Goal: Information Seeking & Learning: Learn about a topic

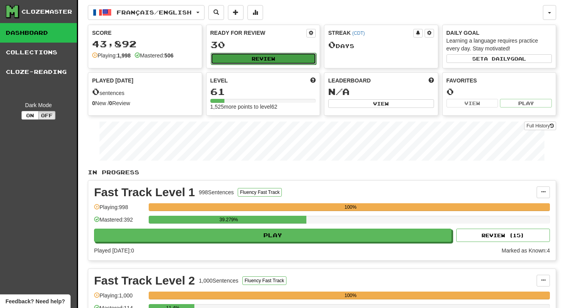
click at [267, 62] on button "Review" at bounding box center [264, 59] width 106 height 12
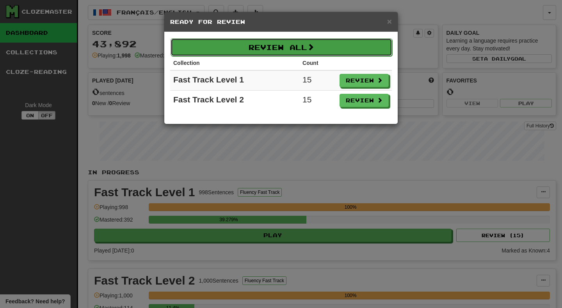
click at [274, 46] on button "Review All" at bounding box center [282, 47] width 222 height 18
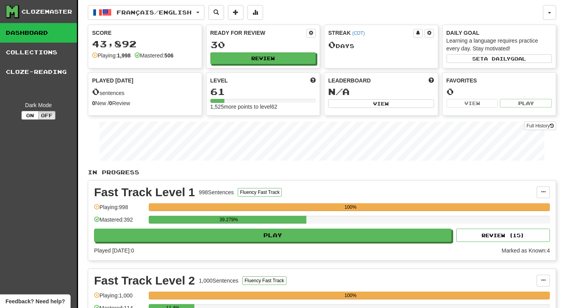
select select "**"
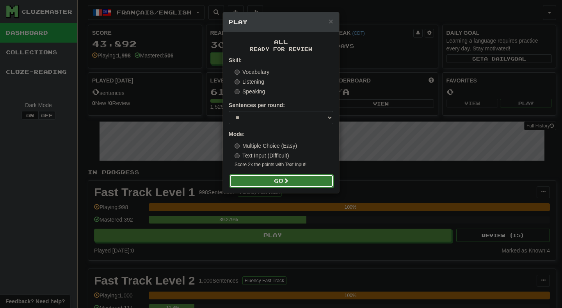
click at [302, 181] on button "Go" at bounding box center [281, 180] width 105 height 13
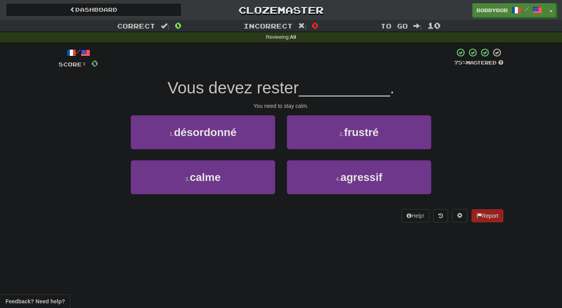
click at [299, 76] on div "/ Score: 0 75 % Mastered Vous devez rester __________ . You need to stay calm. …" at bounding box center [281, 135] width 445 height 174
click at [290, 84] on span "Vous devez rester" at bounding box center [232, 87] width 131 height 18
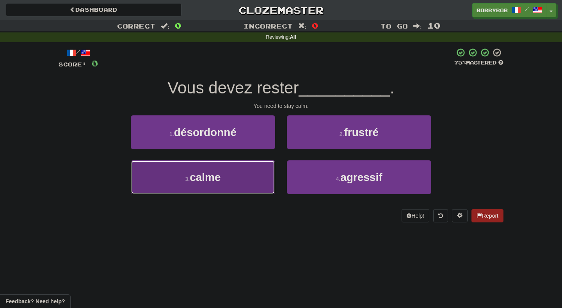
click at [255, 178] on button "3 . calme" at bounding box center [203, 177] width 144 height 34
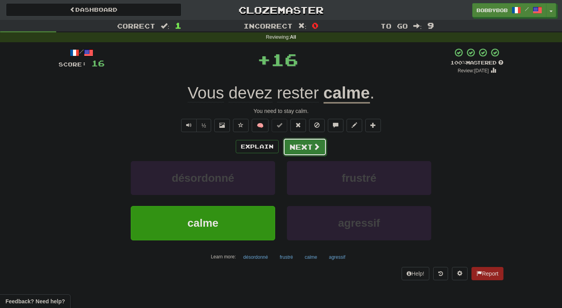
click at [298, 145] on button "Next" at bounding box center [305, 147] width 44 height 18
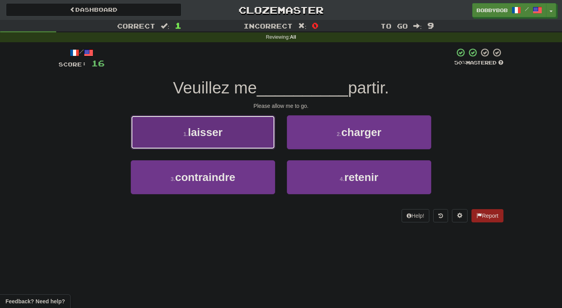
click at [262, 135] on button "1 . laisser" at bounding box center [203, 132] width 144 height 34
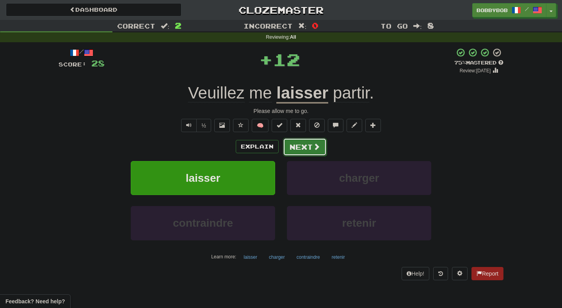
click at [304, 147] on button "Next" at bounding box center [305, 147] width 44 height 18
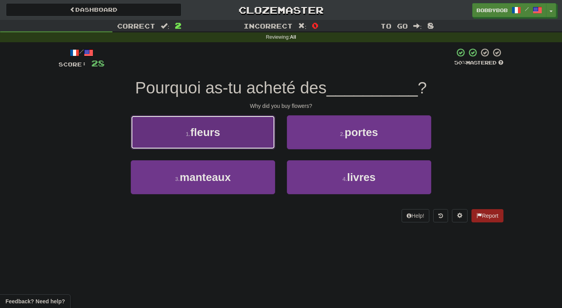
click at [255, 138] on button "1 . fleurs" at bounding box center [203, 132] width 144 height 34
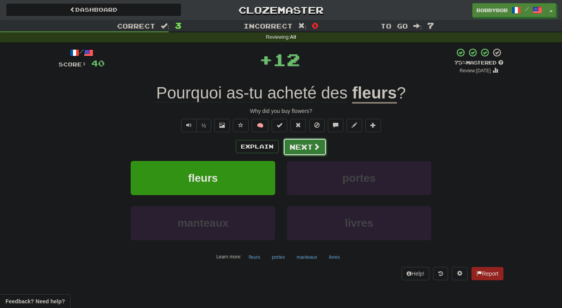
click at [293, 139] on button "Next" at bounding box center [305, 147] width 44 height 18
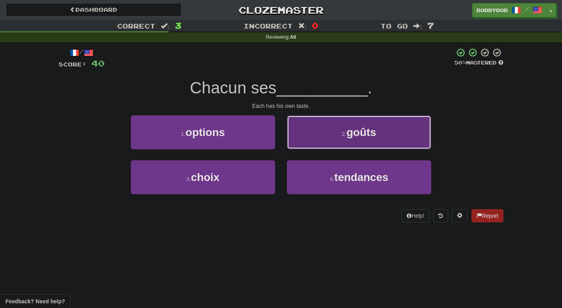
click at [327, 140] on button "2 . goûts" at bounding box center [359, 132] width 144 height 34
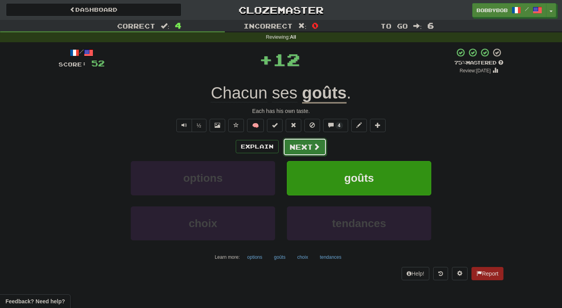
click at [298, 152] on button "Next" at bounding box center [305, 147] width 44 height 18
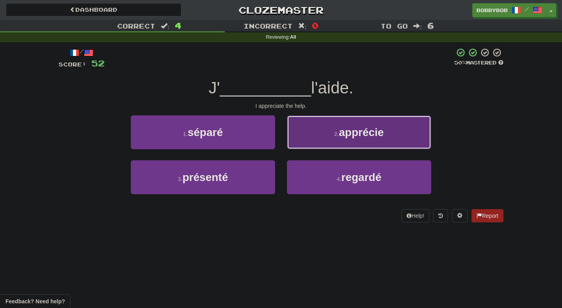
click at [321, 137] on button "2 . apprécie" at bounding box center [359, 132] width 144 height 34
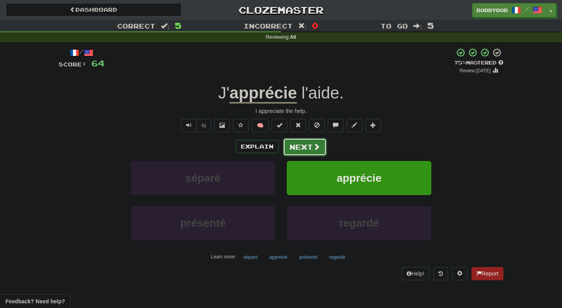
click at [313, 144] on span at bounding box center [316, 146] width 7 height 7
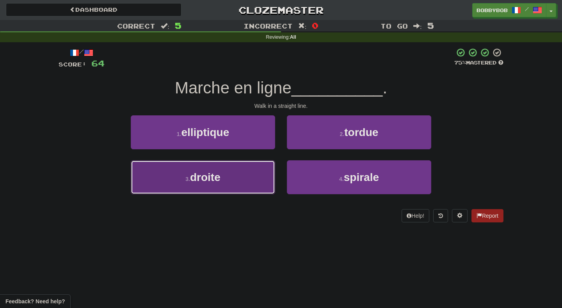
click at [247, 188] on button "3 . droite" at bounding box center [203, 177] width 144 height 34
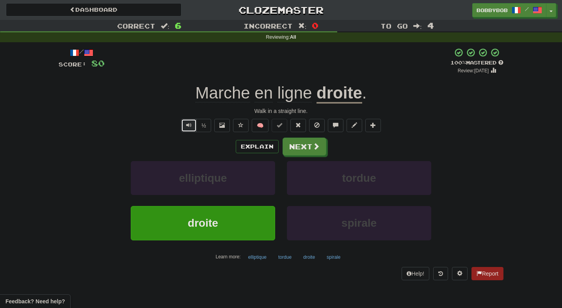
click at [189, 126] on span "Text-to-speech controls" at bounding box center [188, 124] width 5 height 5
click at [193, 129] on button "Text-to-speech controls" at bounding box center [189, 125] width 16 height 13
click at [316, 155] on button "Next" at bounding box center [305, 147] width 44 height 18
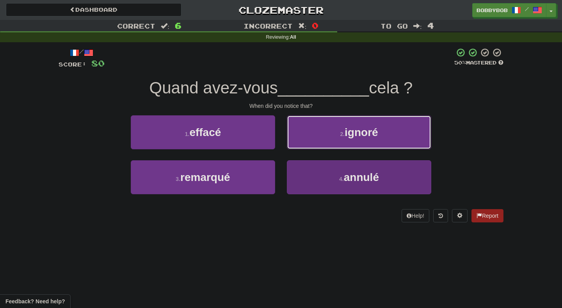
drag, startPoint x: 331, startPoint y: 139, endPoint x: 325, endPoint y: 180, distance: 41.1
click at [325, 180] on div "1 . effacé 2 . ignoré 3 . remarqué 4 . annulé" at bounding box center [281, 160] width 457 height 90
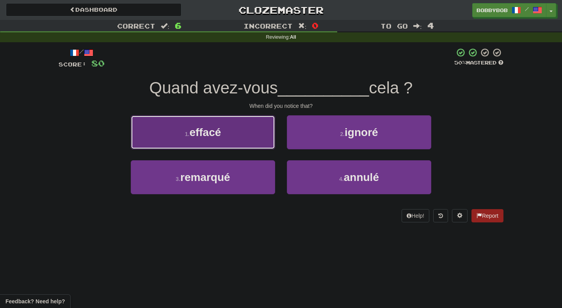
click at [249, 135] on button "1 . effacé" at bounding box center [203, 132] width 144 height 34
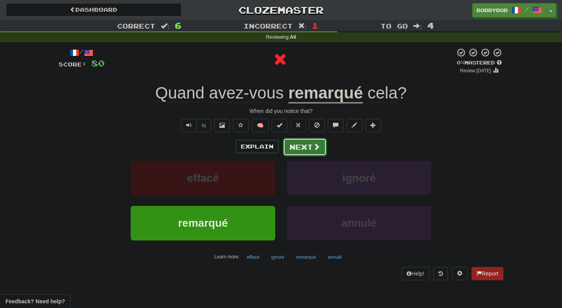
click at [303, 147] on button "Next" at bounding box center [305, 147] width 44 height 18
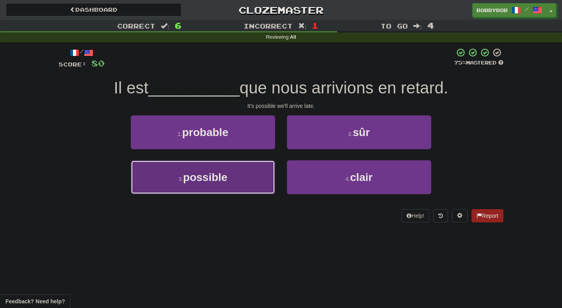
click at [249, 169] on button "3 . possible" at bounding box center [203, 177] width 144 height 34
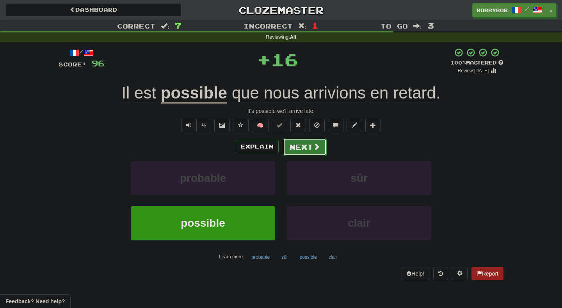
click at [295, 150] on button "Next" at bounding box center [305, 147] width 44 height 18
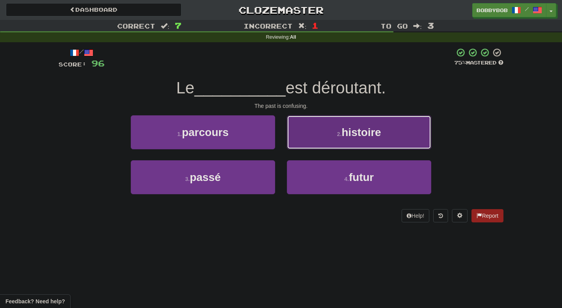
click at [318, 134] on button "2 . histoire" at bounding box center [359, 132] width 144 height 34
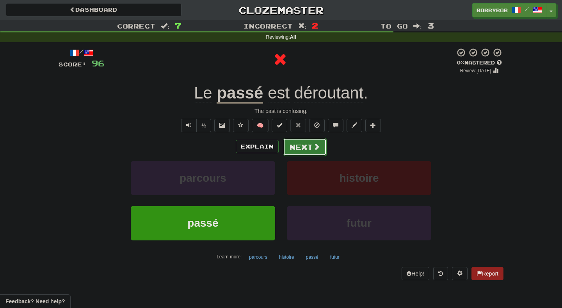
click at [309, 144] on button "Next" at bounding box center [305, 147] width 44 height 18
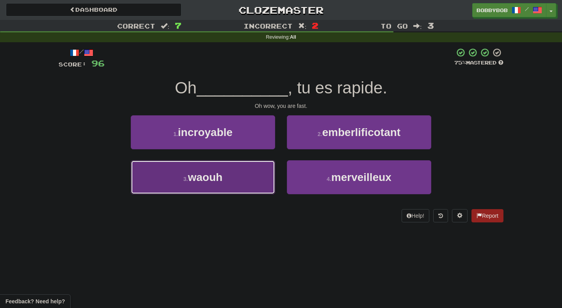
click at [256, 169] on button "3 . waouh" at bounding box center [203, 177] width 144 height 34
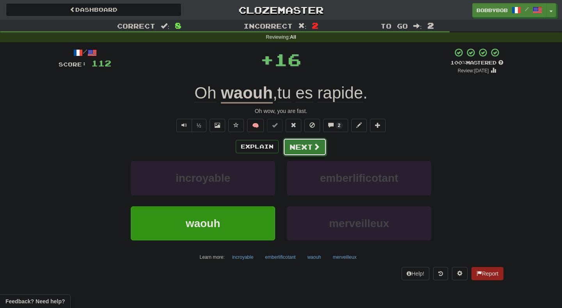
click at [303, 150] on button "Next" at bounding box center [305, 147] width 44 height 18
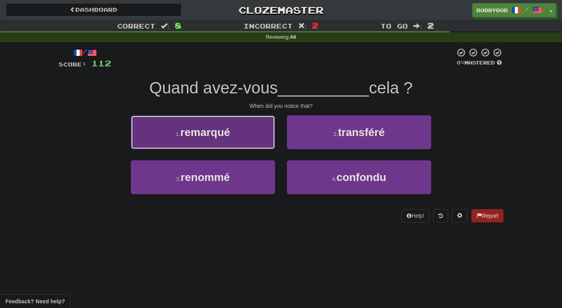
click at [233, 135] on button "1 . remarqué" at bounding box center [203, 132] width 144 height 34
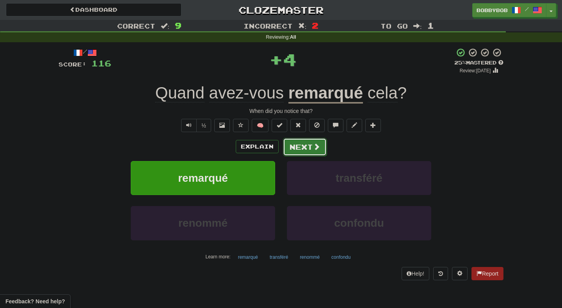
click at [308, 148] on button "Next" at bounding box center [305, 147] width 44 height 18
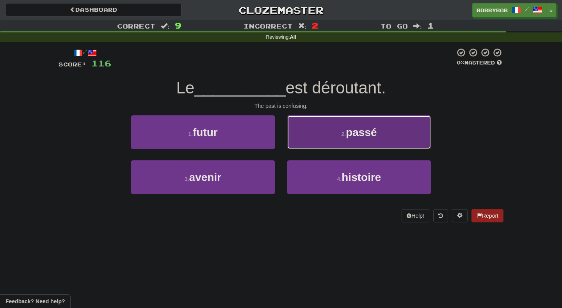
click at [338, 125] on button "2 . passé" at bounding box center [359, 132] width 144 height 34
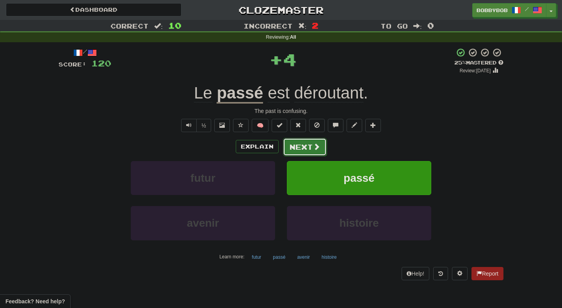
click at [304, 144] on button "Next" at bounding box center [305, 147] width 44 height 18
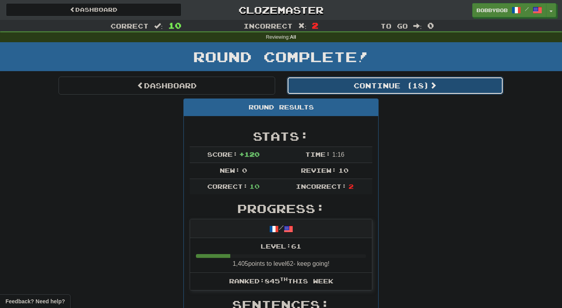
click at [302, 85] on button "Continue ( 18 )" at bounding box center [395, 85] width 217 height 18
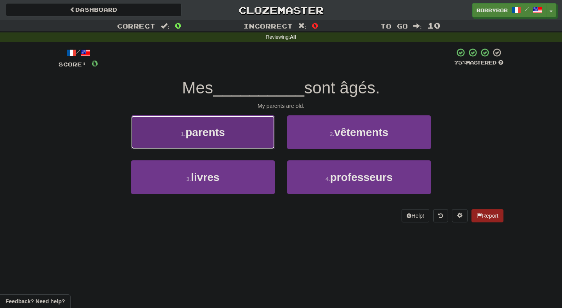
click at [249, 129] on button "1 . parents" at bounding box center [203, 132] width 144 height 34
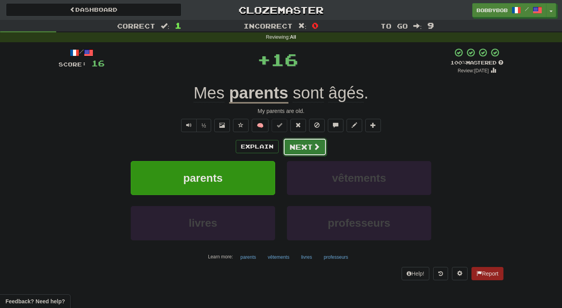
click at [299, 146] on button "Next" at bounding box center [305, 147] width 44 height 18
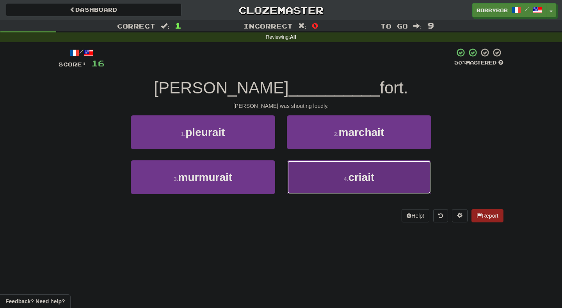
click at [295, 166] on button "4 . criait" at bounding box center [359, 177] width 144 height 34
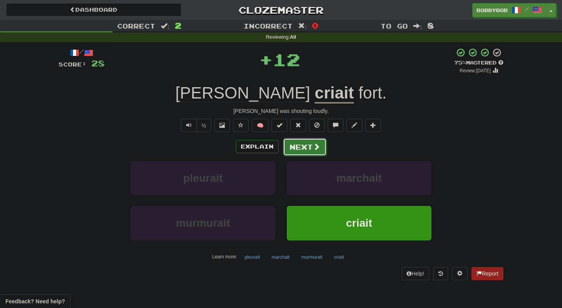
click at [296, 150] on button "Next" at bounding box center [305, 147] width 44 height 18
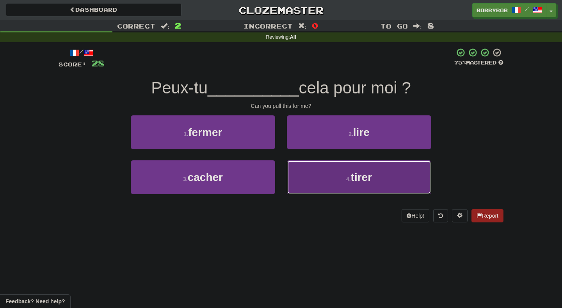
click at [299, 172] on button "4 . tirer" at bounding box center [359, 177] width 144 height 34
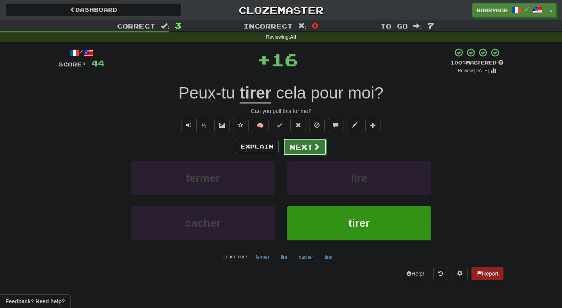
click at [300, 150] on button "Next" at bounding box center [305, 147] width 44 height 18
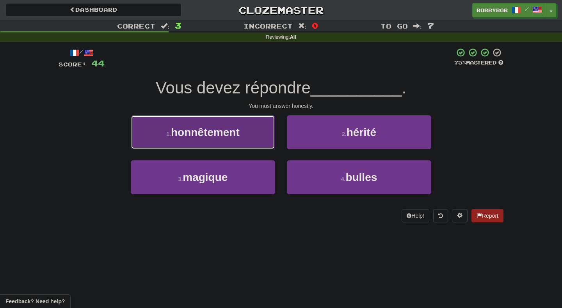
click at [246, 139] on button "1 . honnêtement" at bounding box center [203, 132] width 144 height 34
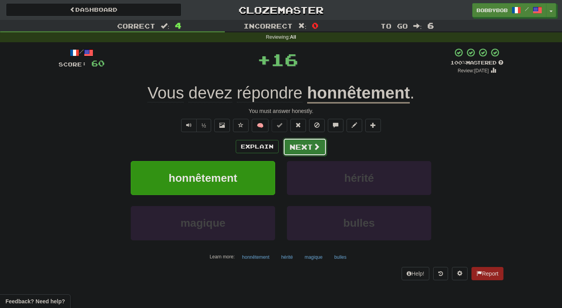
click at [295, 151] on button "Next" at bounding box center [305, 147] width 44 height 18
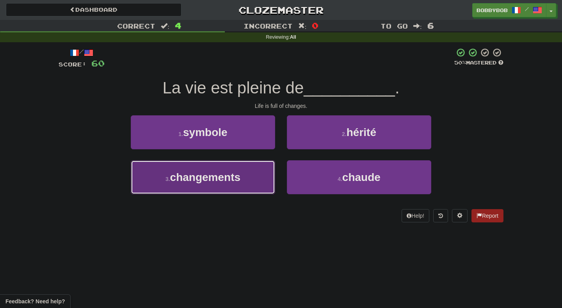
click at [247, 173] on button "3 . changements" at bounding box center [203, 177] width 144 height 34
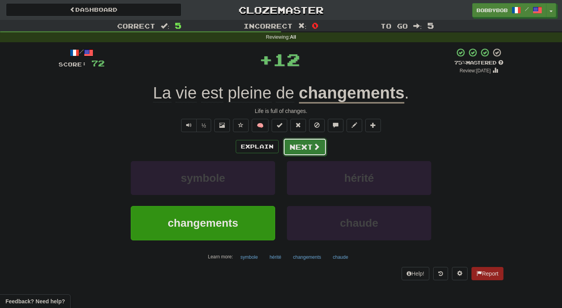
click at [292, 148] on button "Next" at bounding box center [305, 147] width 44 height 18
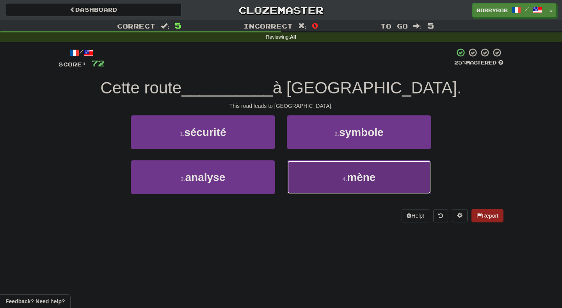
click at [311, 171] on button "4 . mène" at bounding box center [359, 177] width 144 height 34
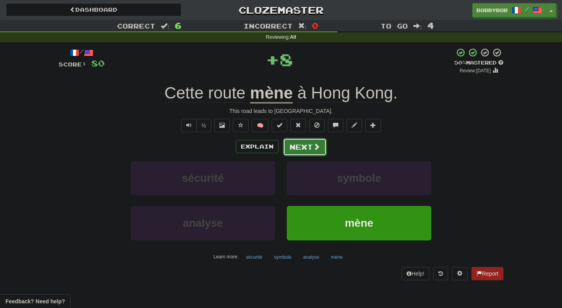
click at [299, 150] on button "Next" at bounding box center [305, 147] width 44 height 18
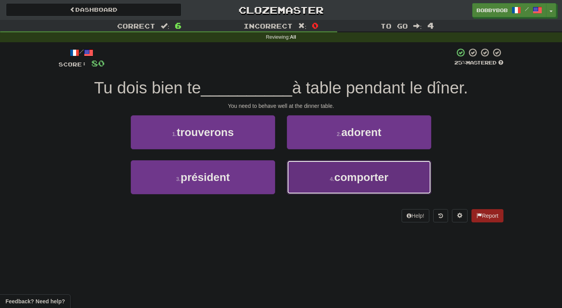
click at [306, 172] on button "4 . comporter" at bounding box center [359, 177] width 144 height 34
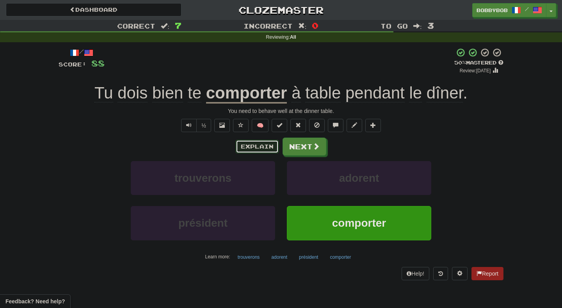
click at [251, 145] on button "Explain" at bounding box center [257, 146] width 43 height 13
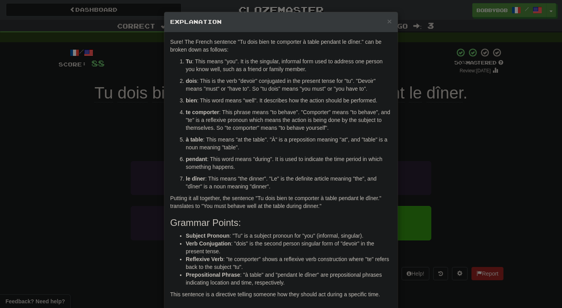
click at [412, 125] on div "× Explanation Sure! The French sentence "Tu dois bien te comporter à table pend…" at bounding box center [281, 154] width 562 height 308
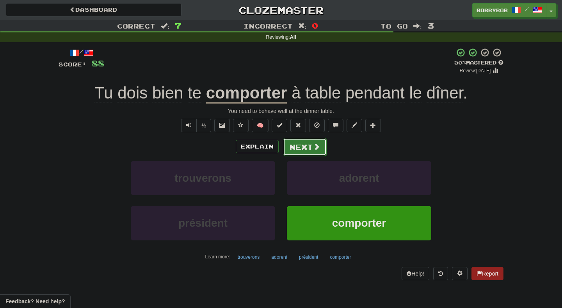
click at [304, 148] on button "Next" at bounding box center [305, 147] width 44 height 18
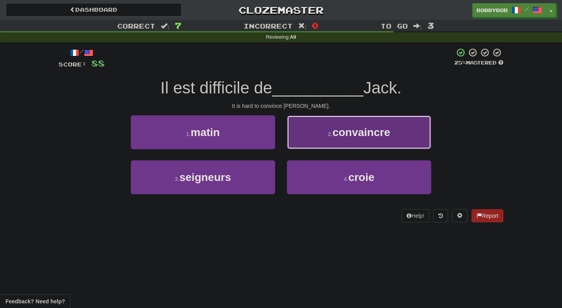
click at [301, 141] on button "2 . convaincre" at bounding box center [359, 132] width 144 height 34
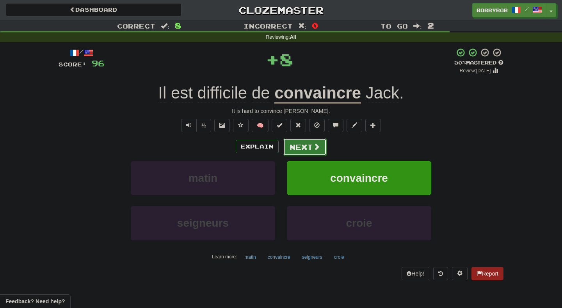
click at [303, 146] on button "Next" at bounding box center [305, 147] width 44 height 18
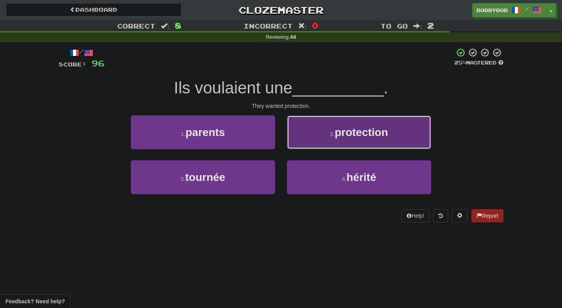
click at [297, 142] on button "2 . protection" at bounding box center [359, 132] width 144 height 34
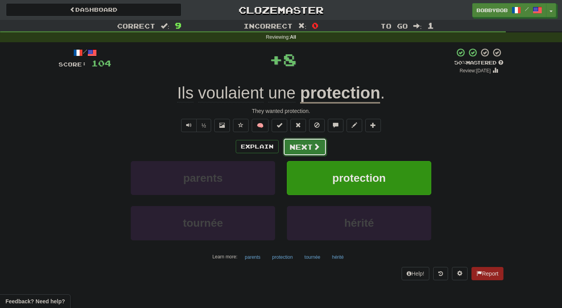
click at [292, 149] on button "Next" at bounding box center [305, 147] width 44 height 18
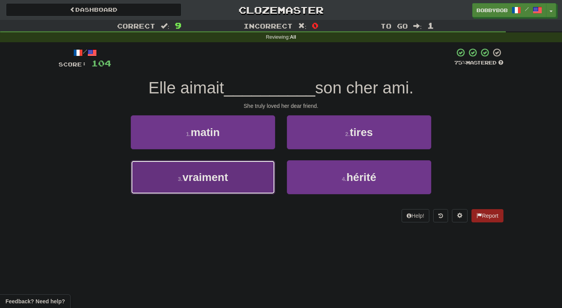
click at [261, 168] on button "3 . vraiment" at bounding box center [203, 177] width 144 height 34
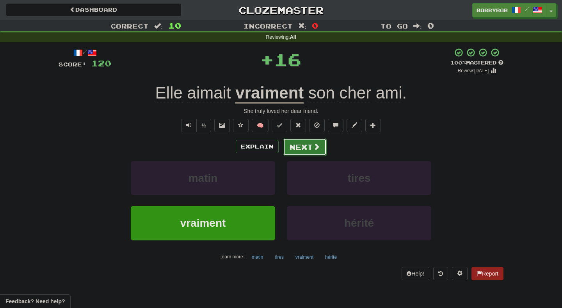
click at [291, 148] on button "Next" at bounding box center [305, 147] width 44 height 18
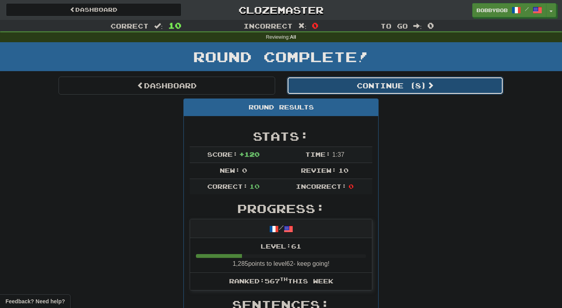
click at [308, 91] on button "Continue ( 8 )" at bounding box center [395, 85] width 217 height 18
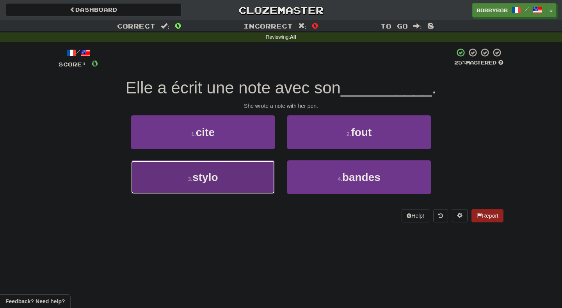
click at [256, 175] on button "3 . stylo" at bounding box center [203, 177] width 144 height 34
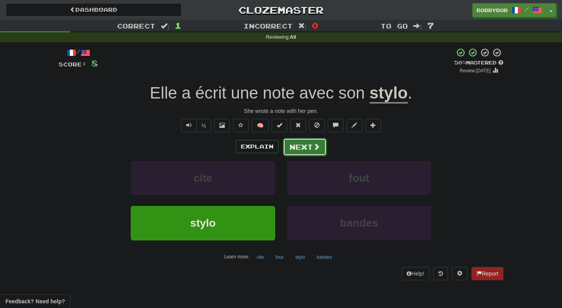
click at [298, 151] on button "Next" at bounding box center [305, 147] width 44 height 18
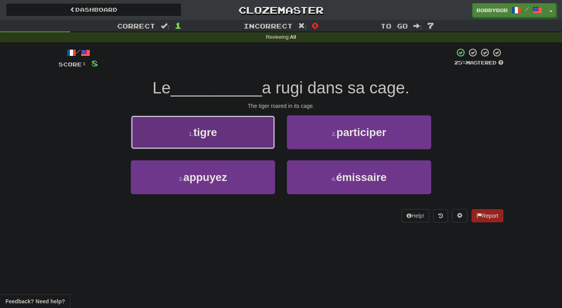
click at [263, 143] on button "1 . tigre" at bounding box center [203, 132] width 144 height 34
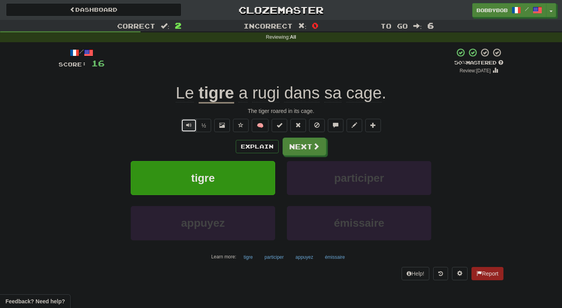
click at [189, 125] on span "Text-to-speech controls" at bounding box center [188, 124] width 5 height 5
click at [307, 145] on button "Next" at bounding box center [305, 147] width 44 height 18
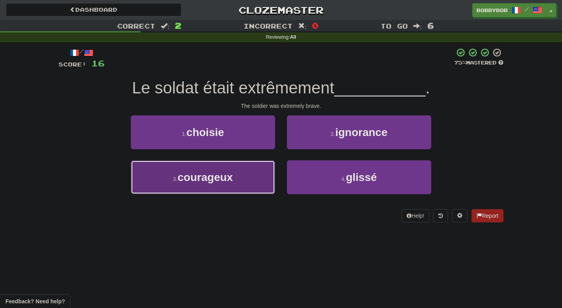
click at [238, 174] on button "3 . courageux" at bounding box center [203, 177] width 144 height 34
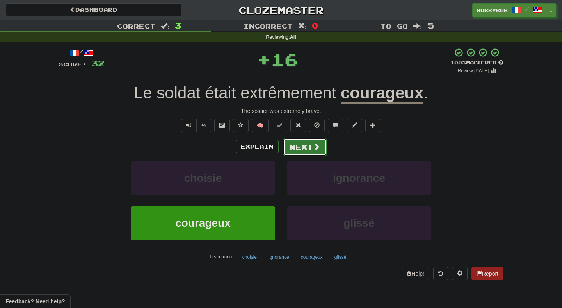
click at [296, 149] on button "Next" at bounding box center [305, 147] width 44 height 18
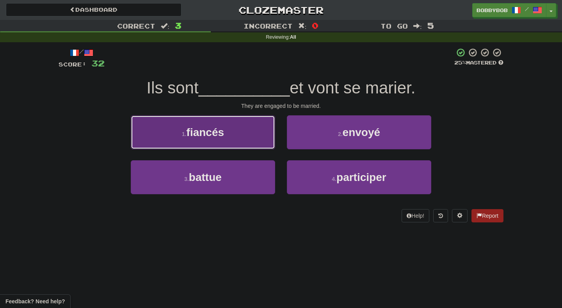
click at [258, 137] on button "1 . fiancés" at bounding box center [203, 132] width 144 height 34
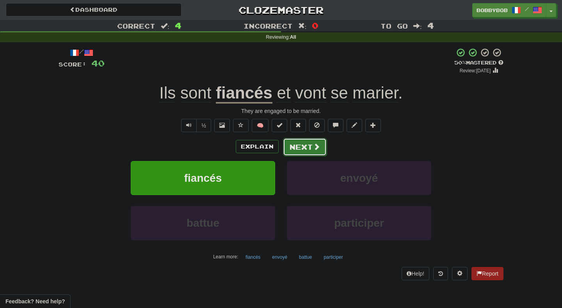
click at [297, 149] on button "Next" at bounding box center [305, 147] width 44 height 18
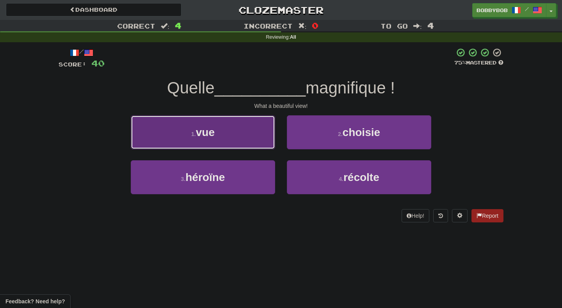
click at [259, 146] on button "1 . vue" at bounding box center [203, 132] width 144 height 34
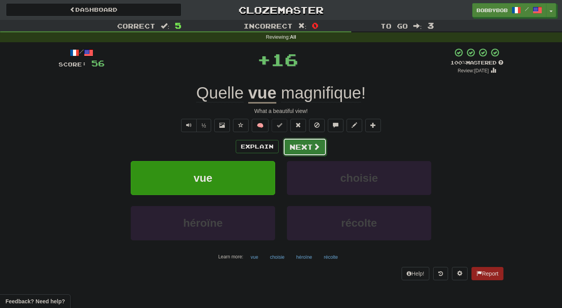
click at [313, 149] on span at bounding box center [316, 146] width 7 height 7
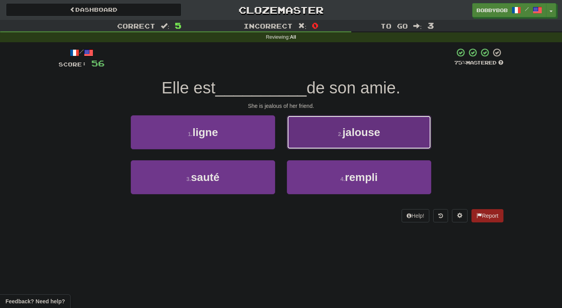
click at [306, 139] on button "2 . jalouse" at bounding box center [359, 132] width 144 height 34
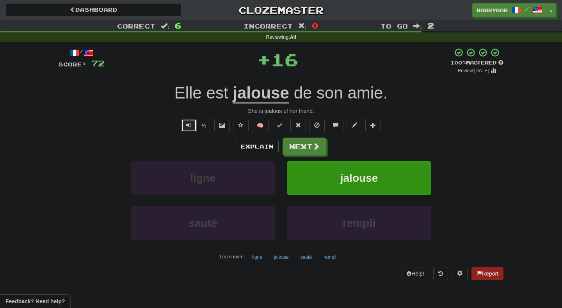
click at [190, 129] on button "Text-to-speech controls" at bounding box center [189, 125] width 16 height 13
click at [286, 146] on button "Next" at bounding box center [305, 147] width 44 height 18
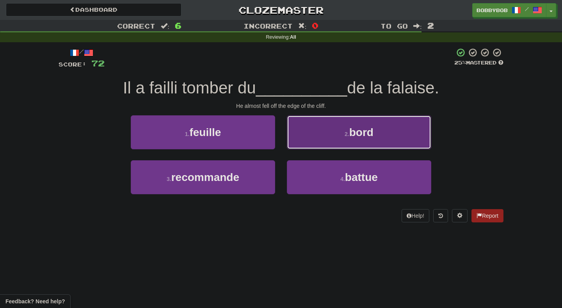
click at [316, 141] on button "2 . bord" at bounding box center [359, 132] width 144 height 34
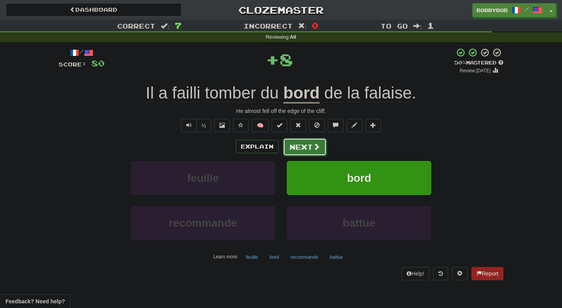
click at [315, 151] on button "Next" at bounding box center [305, 147] width 44 height 18
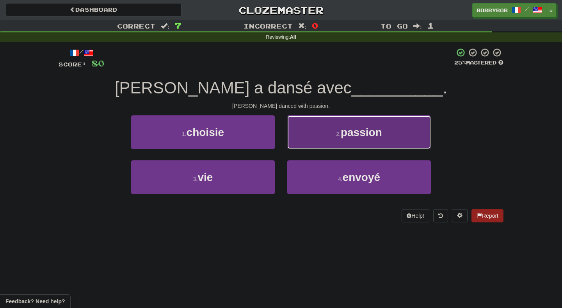
click at [302, 145] on button "2 . passion" at bounding box center [359, 132] width 144 height 34
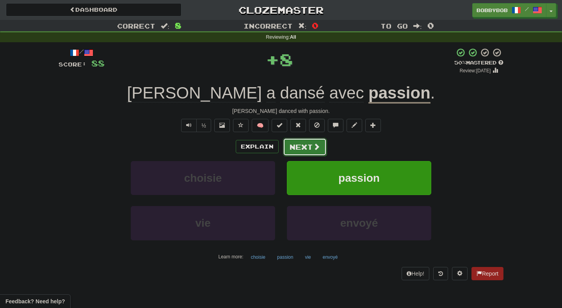
click at [296, 152] on button "Next" at bounding box center [305, 147] width 44 height 18
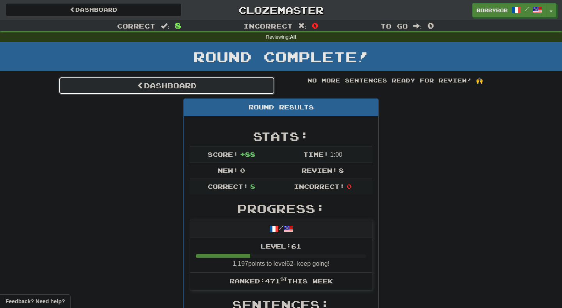
click at [247, 93] on link "Dashboard" at bounding box center [167, 85] width 217 height 18
